Goal: Register for event/course

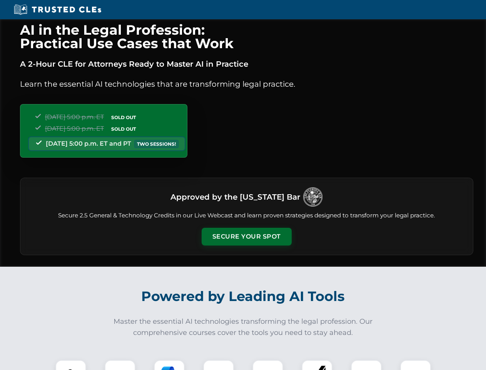
click at [246, 236] on button "Secure Your Spot" at bounding box center [247, 237] width 90 height 18
click at [71, 365] on img at bounding box center [71, 375] width 22 height 22
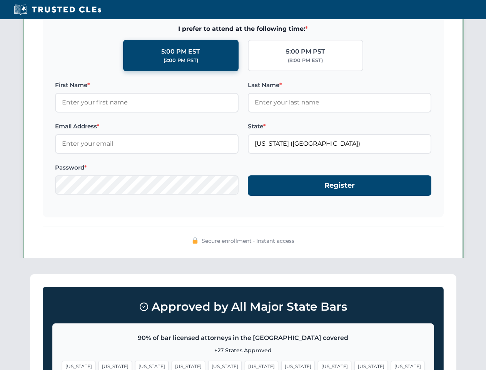
click at [281, 365] on span "[US_STATE]" at bounding box center [297, 365] width 33 height 11
click at [355, 365] on span "[US_STATE]" at bounding box center [371, 365] width 33 height 11
